Goal: Go to known website: Access a specific website the user already knows

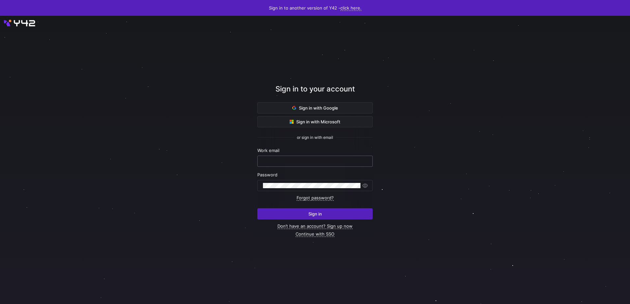
type input "[EMAIL_ADDRESS][DOMAIN_NAME]"
click at [300, 160] on input "[EMAIL_ADDRESS][DOMAIN_NAME]" at bounding box center [315, 161] width 104 height 5
click at [293, 209] on span "submit" at bounding box center [315, 214] width 115 height 11
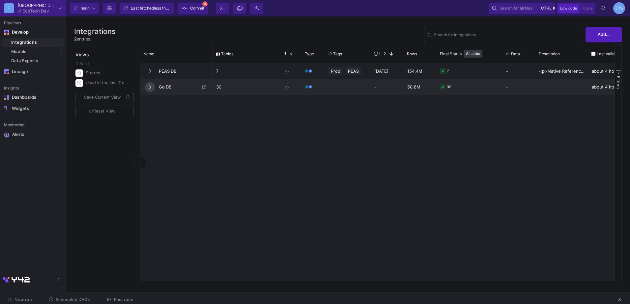
click at [150, 88] on icon at bounding box center [150, 87] width 2 height 4
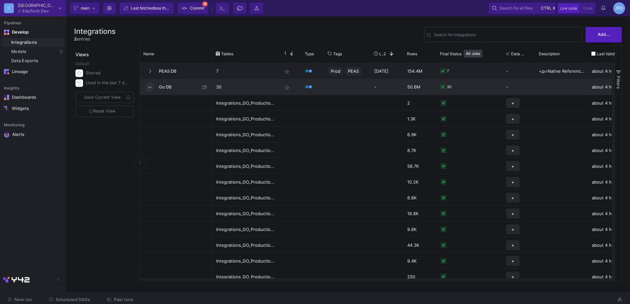
click at [150, 88] on icon at bounding box center [150, 87] width 4 height 2
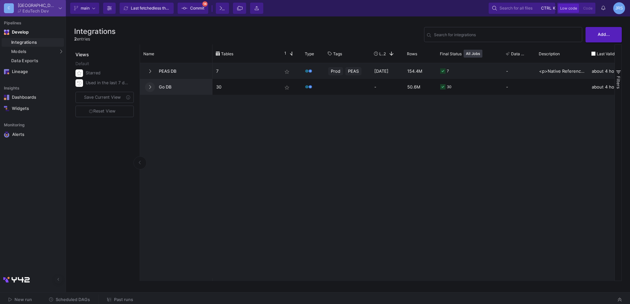
click at [38, 12] on div "EduTech Dev" at bounding box center [35, 11] width 26 height 4
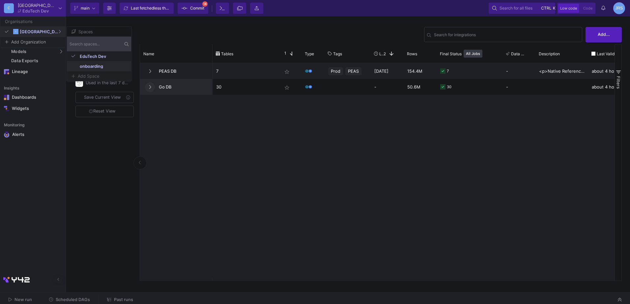
click at [89, 65] on span "onboarding" at bounding box center [103, 66] width 47 height 4
